Goal: Information Seeking & Learning: Learn about a topic

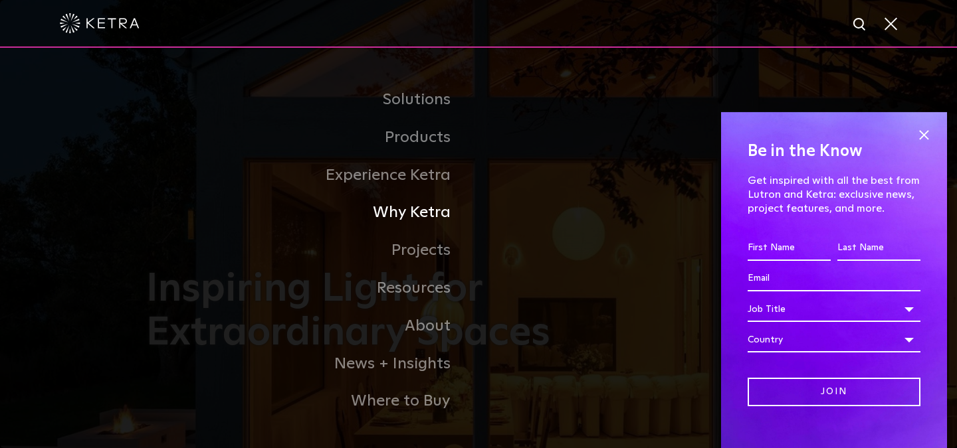
click at [429, 217] on link "Why Ketra" at bounding box center [312, 213] width 332 height 38
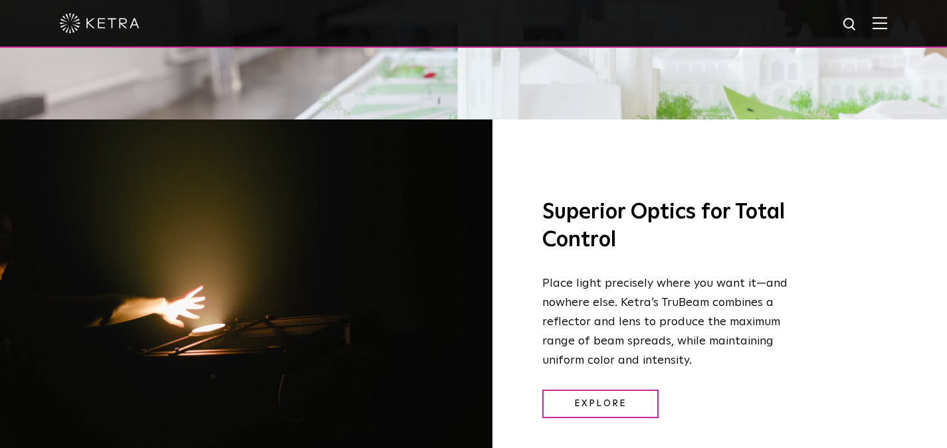
scroll to position [1623, 0]
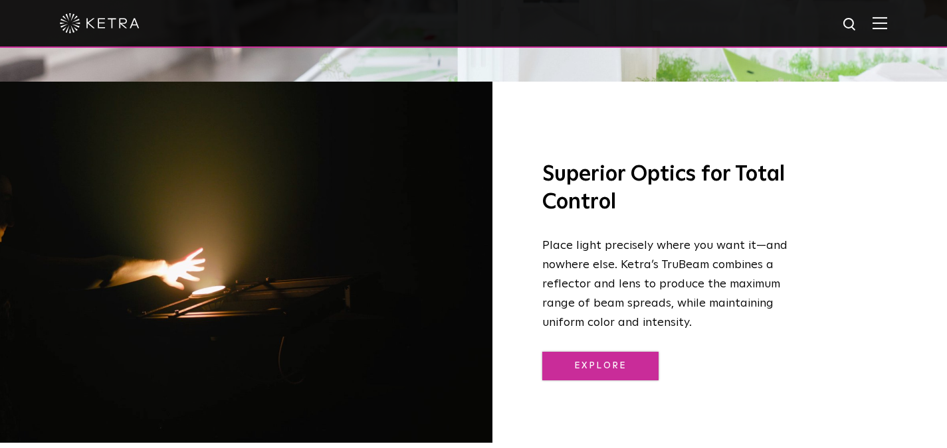
click at [591, 352] on link "Explore" at bounding box center [600, 366] width 116 height 29
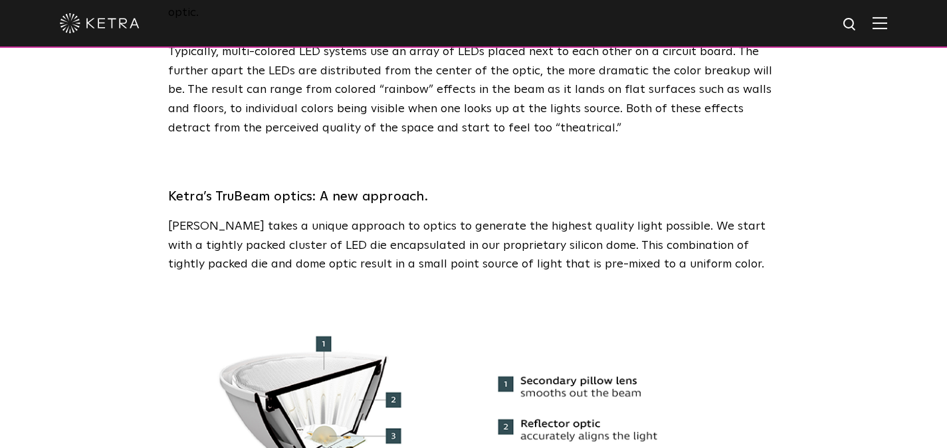
scroll to position [1176, 0]
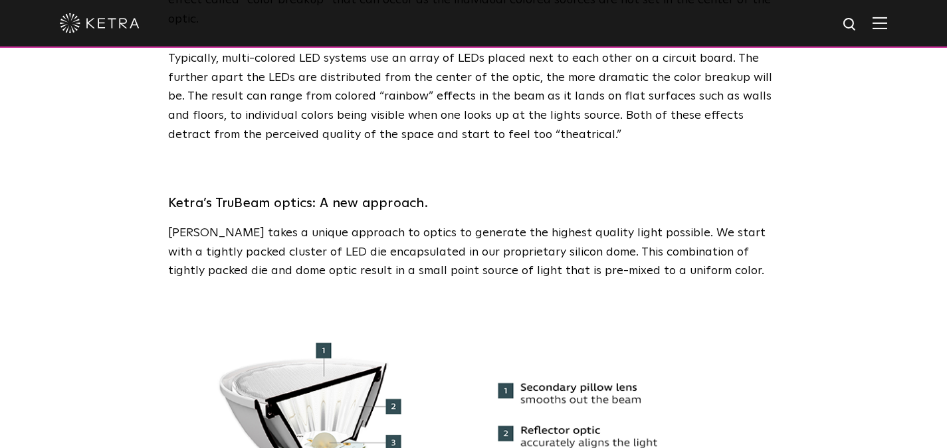
click at [462, 237] on p "Ketra takes a unique approach to optics to generate the highest quality light p…" at bounding box center [473, 252] width 611 height 57
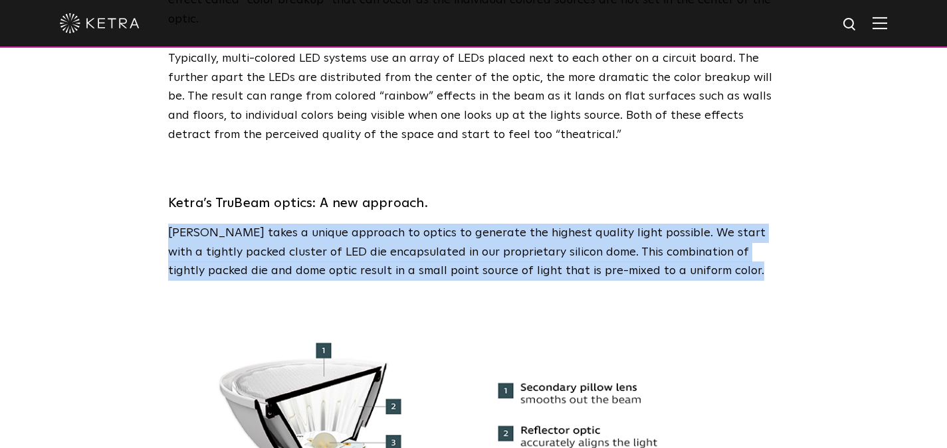
click at [450, 256] on p "Ketra takes a unique approach to optics to generate the highest quality light p…" at bounding box center [473, 252] width 611 height 57
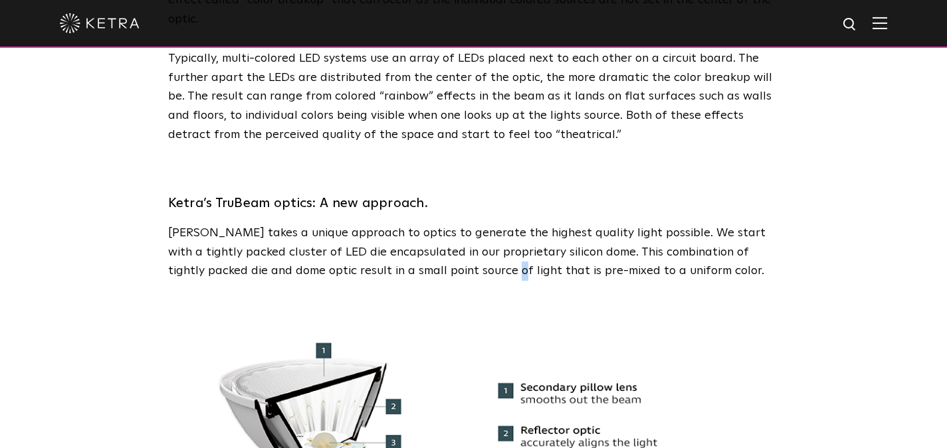
click at [450, 256] on p "Ketra takes a unique approach to optics to generate the highest quality light p…" at bounding box center [473, 252] width 611 height 57
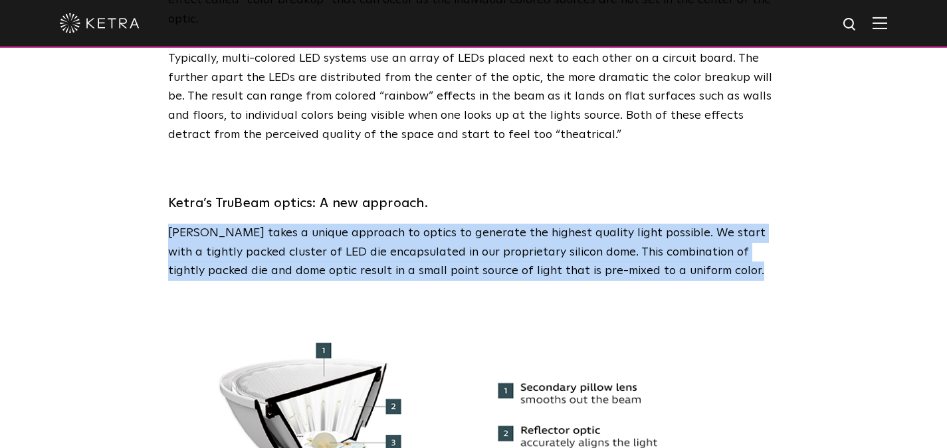
click at [436, 266] on span "The Power of Precision Optics Light is fundamental to every aspect of our lives…" at bounding box center [473, 289] width 611 height 2797
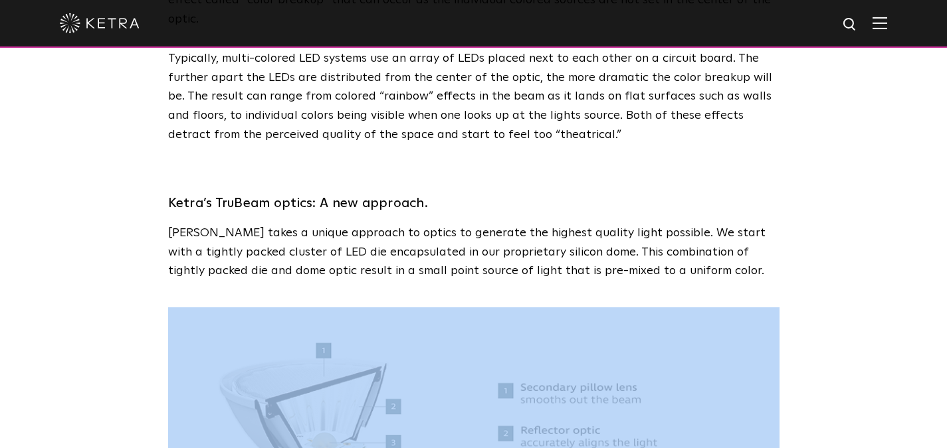
click at [436, 266] on span "The Power of Precision Optics Light is fundamental to every aspect of our lives…" at bounding box center [473, 289] width 611 height 2797
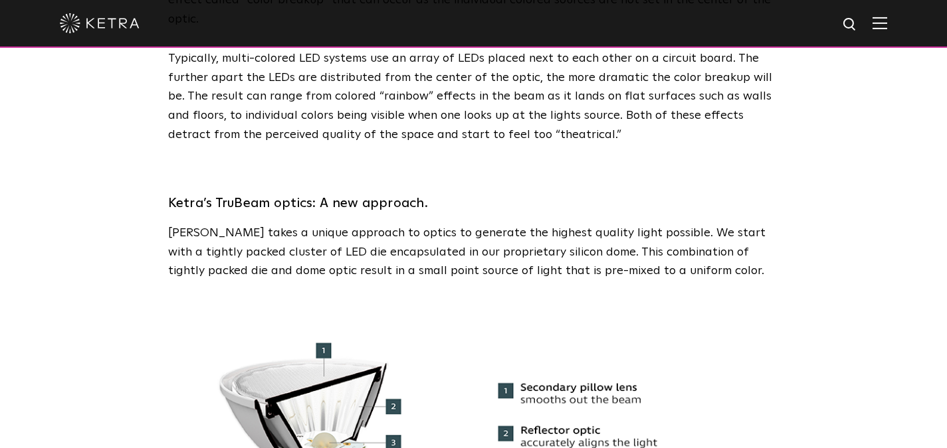
click at [452, 252] on p "Ketra takes a unique approach to optics to generate the highest quality light p…" at bounding box center [473, 252] width 611 height 57
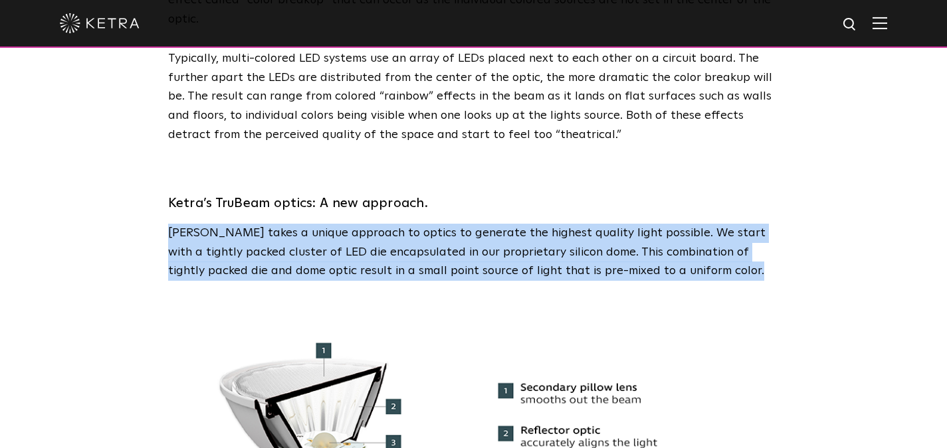
click at [452, 252] on p "Ketra takes a unique approach to optics to generate the highest quality light p…" at bounding box center [473, 252] width 611 height 57
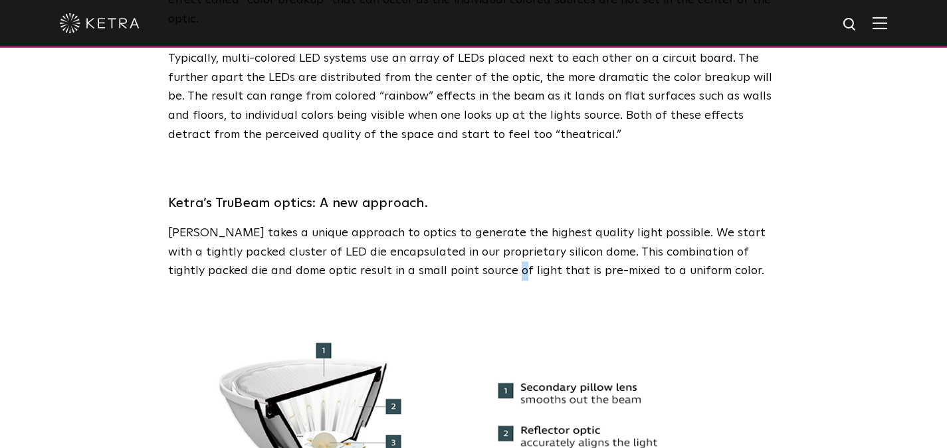
click at [452, 252] on p "Ketra takes a unique approach to optics to generate the highest quality light p…" at bounding box center [473, 252] width 611 height 57
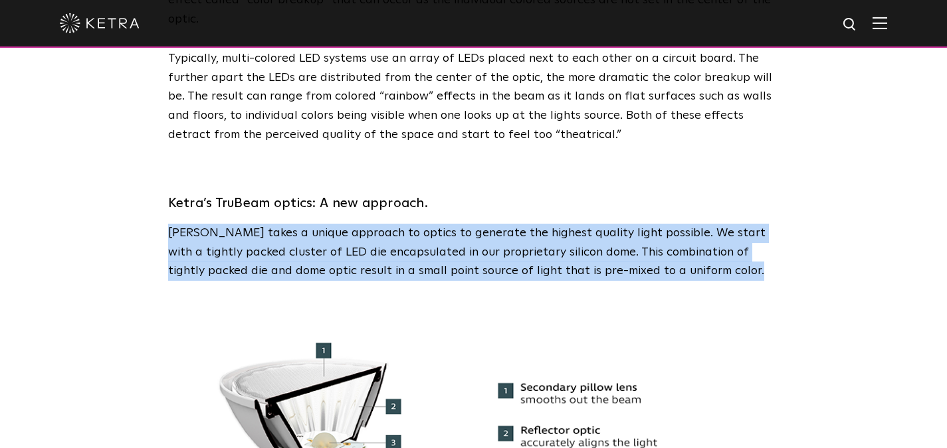
click at [452, 252] on p "Ketra takes a unique approach to optics to generate the highest quality light p…" at bounding box center [473, 252] width 611 height 57
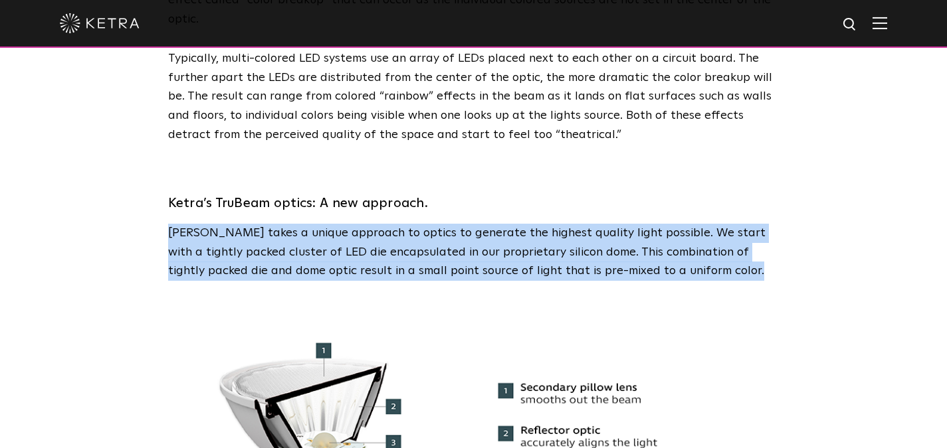
click at [452, 252] on p "Ketra takes a unique approach to optics to generate the highest quality light p…" at bounding box center [473, 252] width 611 height 57
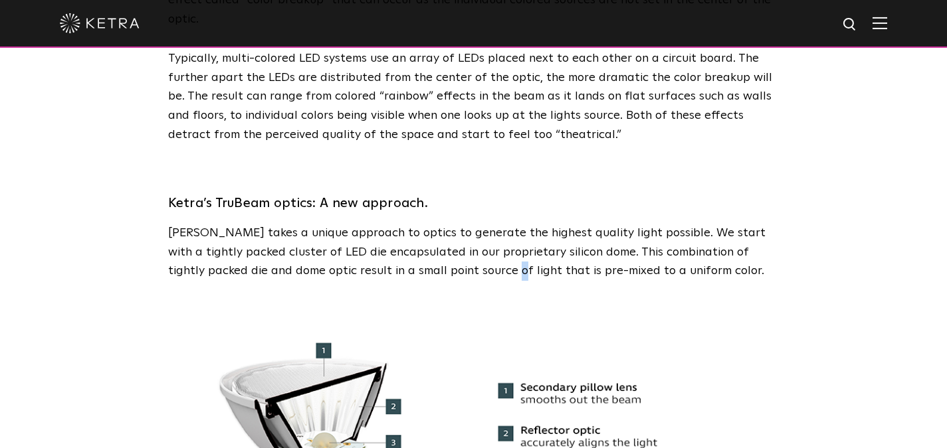
click at [447, 254] on p "Ketra takes a unique approach to optics to generate the highest quality light p…" at bounding box center [473, 252] width 611 height 57
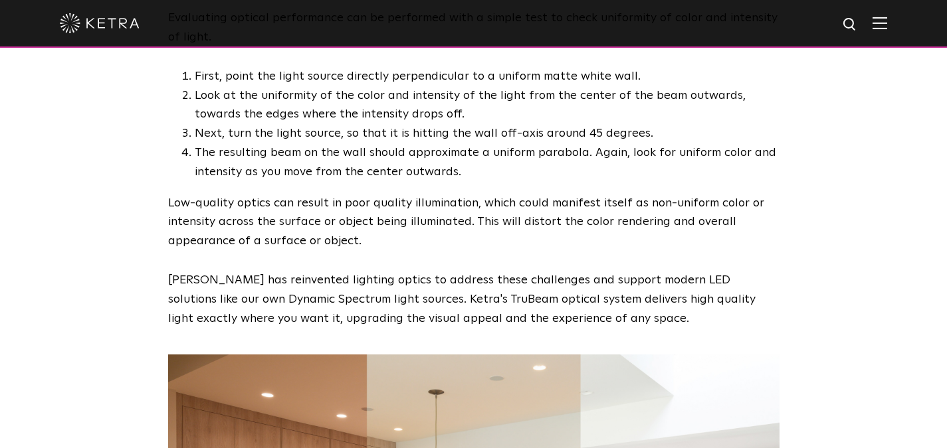
scroll to position [2002, 0]
click at [462, 221] on p "Low-quality optics can result in poor quality illumination, which could manifes…" at bounding box center [473, 223] width 611 height 57
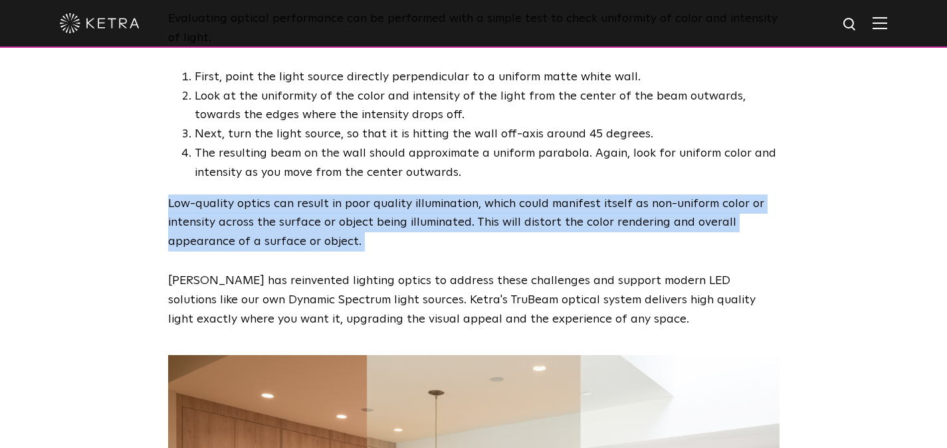
click at [429, 221] on p "Low-quality optics can result in poor quality illumination, which could manifes…" at bounding box center [473, 223] width 611 height 57
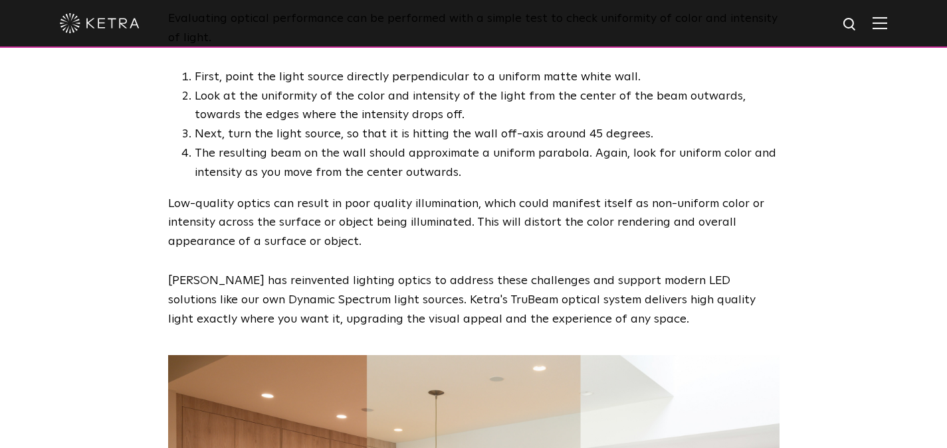
click at [429, 221] on p "Low-quality optics can result in poor quality illumination, which could manifes…" at bounding box center [473, 223] width 611 height 57
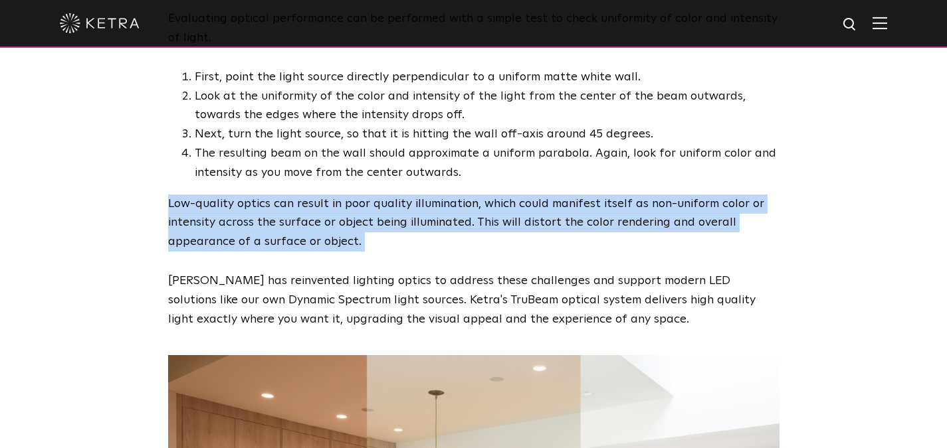
click at [405, 225] on p "Low-quality optics can result in poor quality illumination, which could manifes…" at bounding box center [473, 223] width 611 height 57
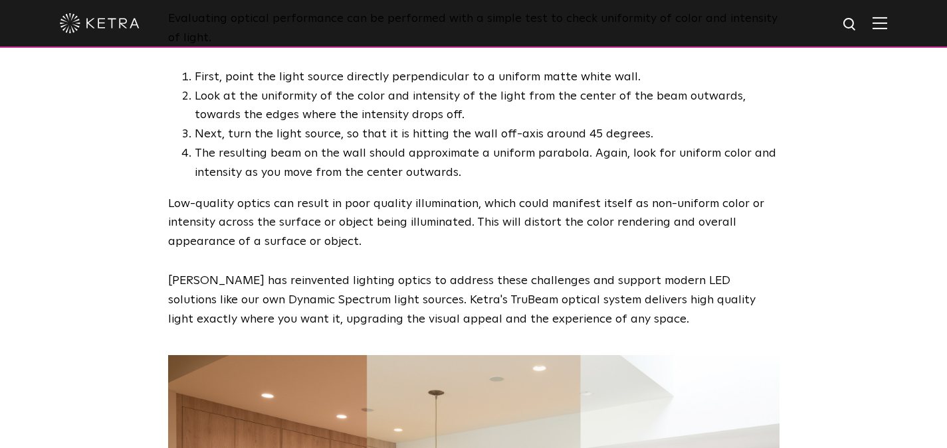
click at [405, 225] on p "Low-quality optics can result in poor quality illumination, which could manifes…" at bounding box center [473, 223] width 611 height 57
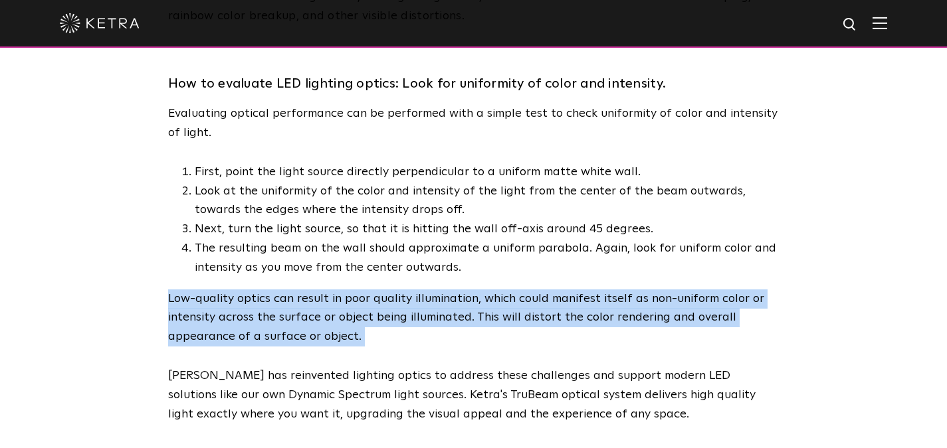
scroll to position [1899, 0]
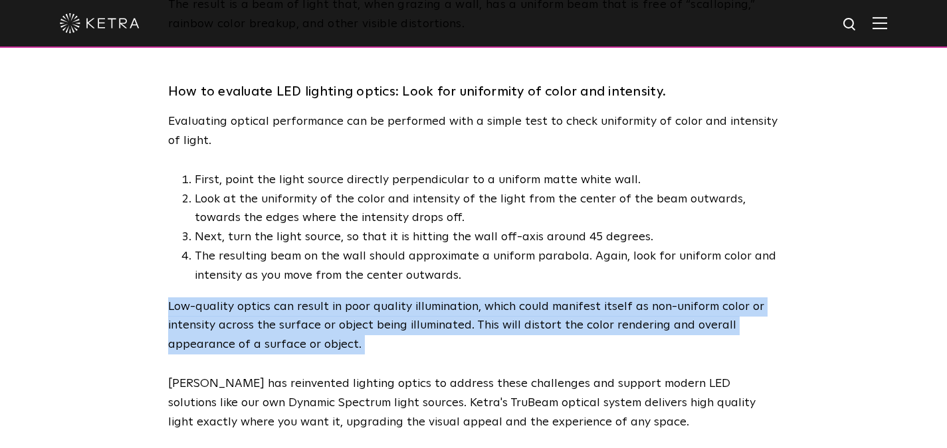
click at [408, 252] on li "The resulting beam on the wall should approximate a uniform parabola. Again, lo…" at bounding box center [487, 266] width 585 height 39
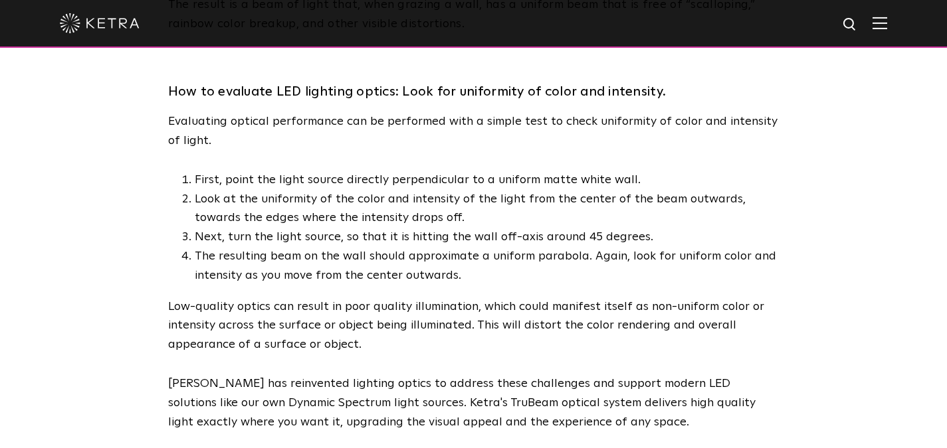
click at [408, 252] on li "The resulting beam on the wall should approximate a uniform parabola. Again, lo…" at bounding box center [487, 266] width 585 height 39
click at [408, 250] on li "The resulting beam on the wall should approximate a uniform parabola. Again, lo…" at bounding box center [487, 266] width 585 height 39
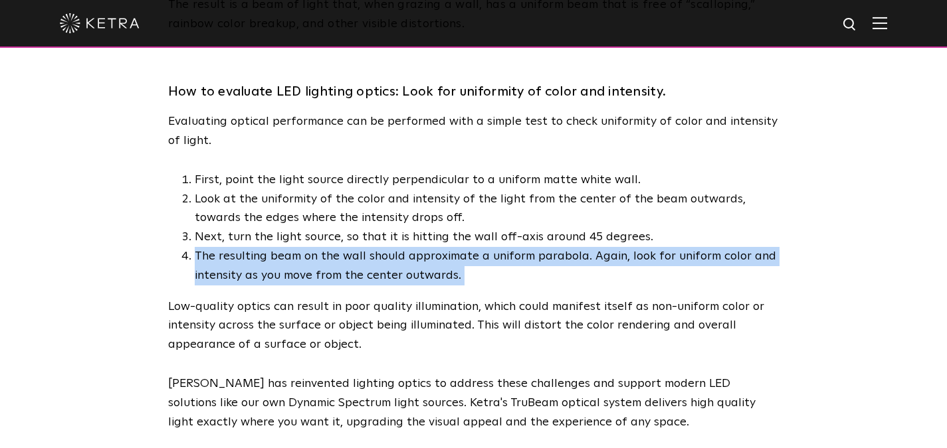
click at [408, 250] on li "The resulting beam on the wall should approximate a uniform parabola. Again, lo…" at bounding box center [487, 266] width 585 height 39
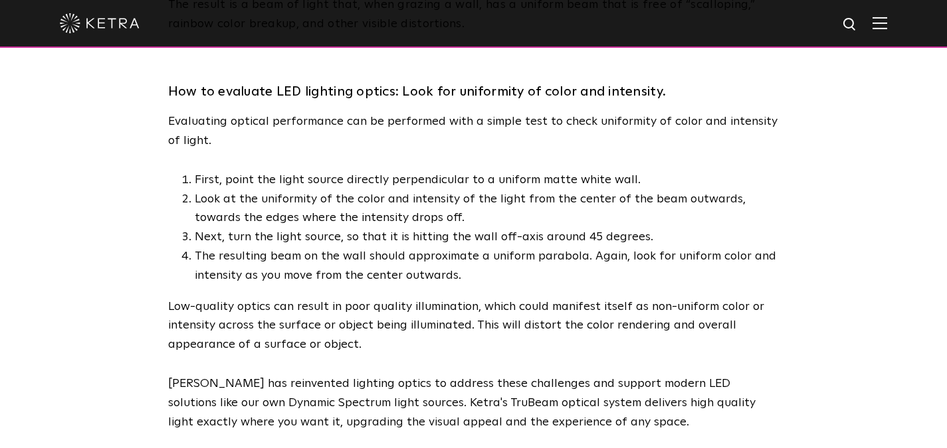
click at [408, 250] on li "The resulting beam on the wall should approximate a uniform parabola. Again, lo…" at bounding box center [487, 266] width 585 height 39
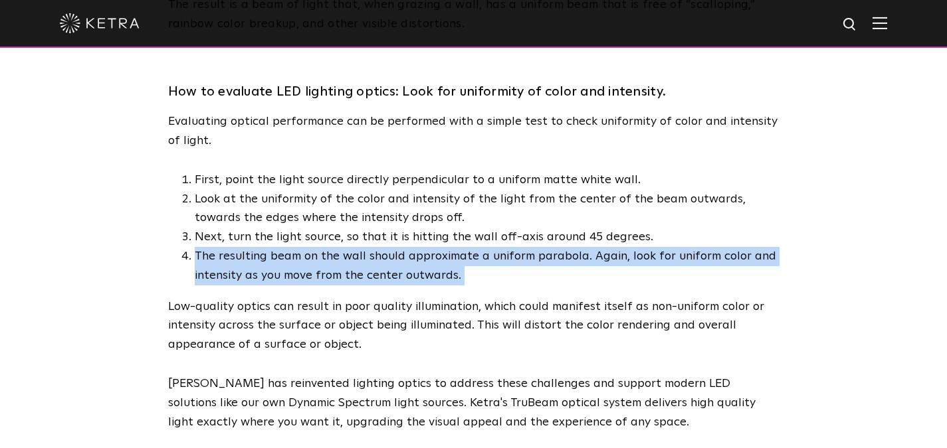
click at [408, 250] on li "The resulting beam on the wall should approximate a uniform parabola. Again, lo…" at bounding box center [487, 266] width 585 height 39
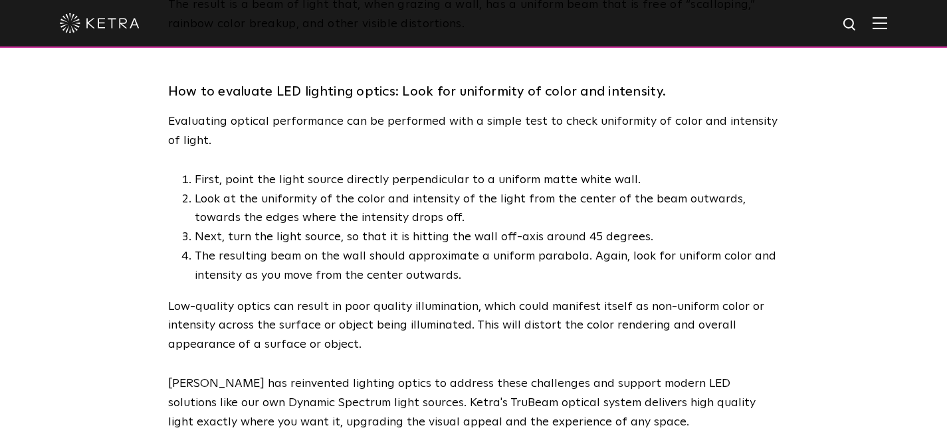
click at [374, 304] on p "Low-quality optics can result in poor quality illumination, which could manifes…" at bounding box center [473, 326] width 611 height 57
click at [374, 303] on p "Low-quality optics can result in poor quality illumination, which could manifes…" at bounding box center [473, 326] width 611 height 57
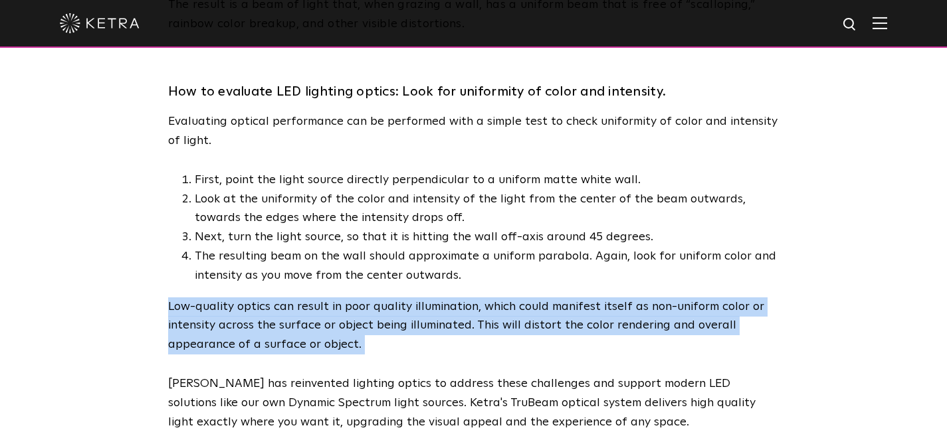
click at [374, 303] on p "Low-quality optics can result in poor quality illumination, which could manifes…" at bounding box center [473, 326] width 611 height 57
drag, startPoint x: 281, startPoint y: 306, endPoint x: 290, endPoint y: 306, distance: 9.3
click at [282, 305] on p "Low-quality optics can result in poor quality illumination, which could manifes…" at bounding box center [473, 326] width 611 height 57
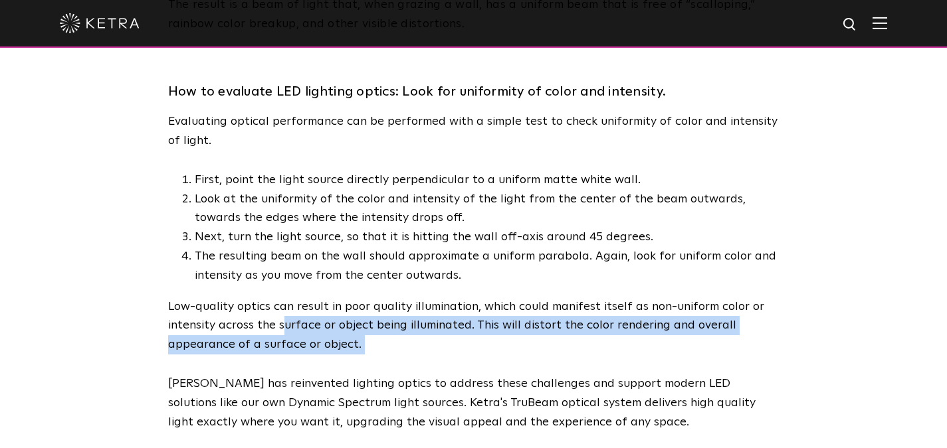
click at [246, 339] on span "Evaluating optical performance can be performed with a simple test to check uni…" at bounding box center [473, 272] width 611 height 320
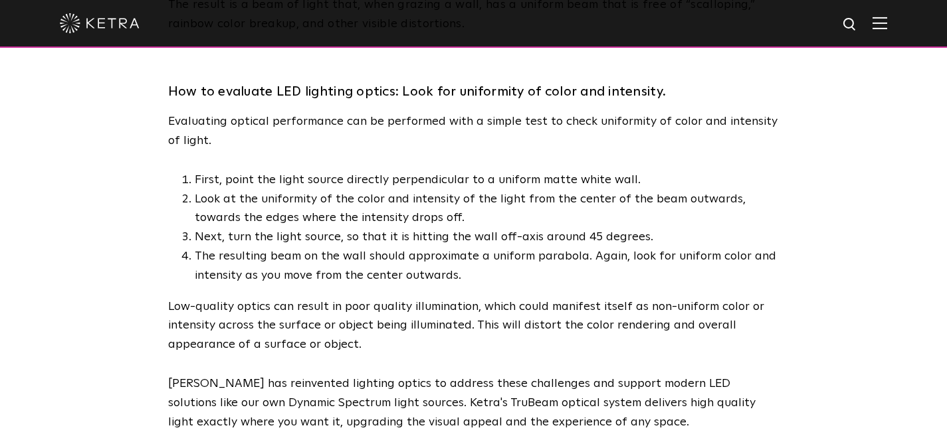
click at [278, 146] on span "Evaluating optical performance can be performed with a simple test to check uni…" at bounding box center [473, 272] width 611 height 320
click at [505, 198] on li "Look at the uniformity of the color and intensity of the light from the center …" at bounding box center [487, 209] width 585 height 39
click at [653, 171] on li "First, point the light source directly perpendicular to a uniform matte white w…" at bounding box center [487, 180] width 585 height 19
click at [623, 205] on li "Look at the uniformity of the color and intensity of the light from the center …" at bounding box center [487, 209] width 585 height 39
click at [641, 343] on span "Evaluating optical performance can be performed with a simple test to check uni…" at bounding box center [473, 272] width 611 height 320
